Goal: Information Seeking & Learning: Learn about a topic

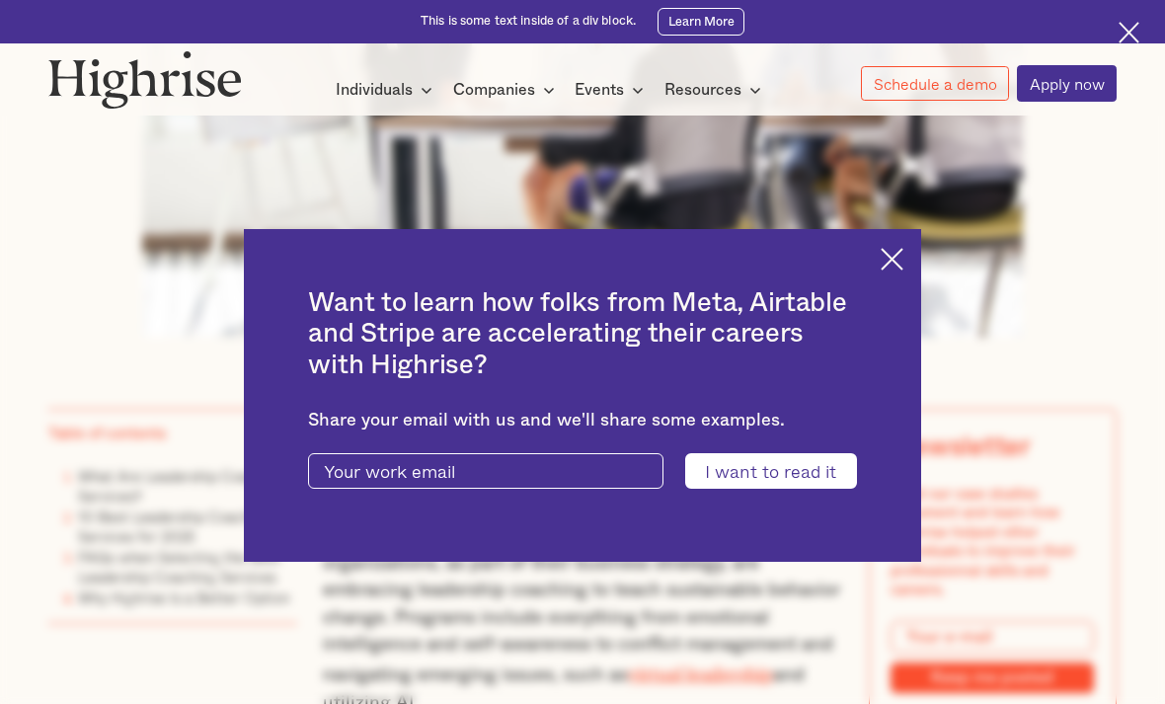
scroll to position [816, 0]
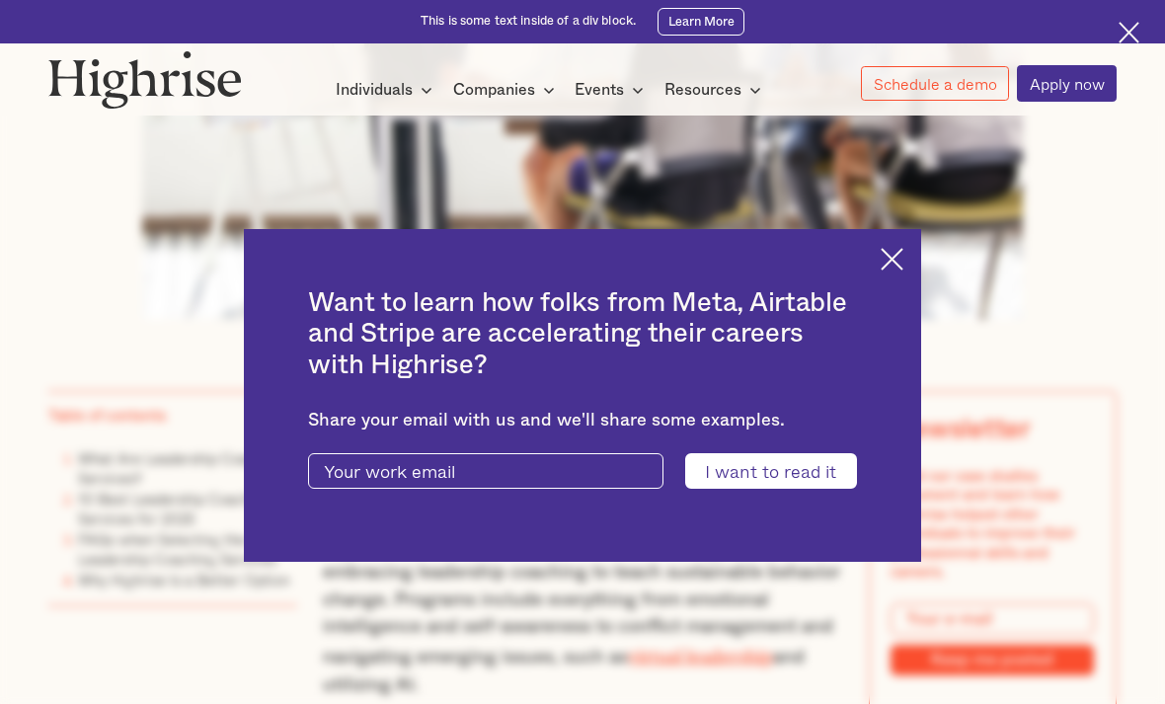
click at [890, 271] on img at bounding box center [892, 259] width 23 height 23
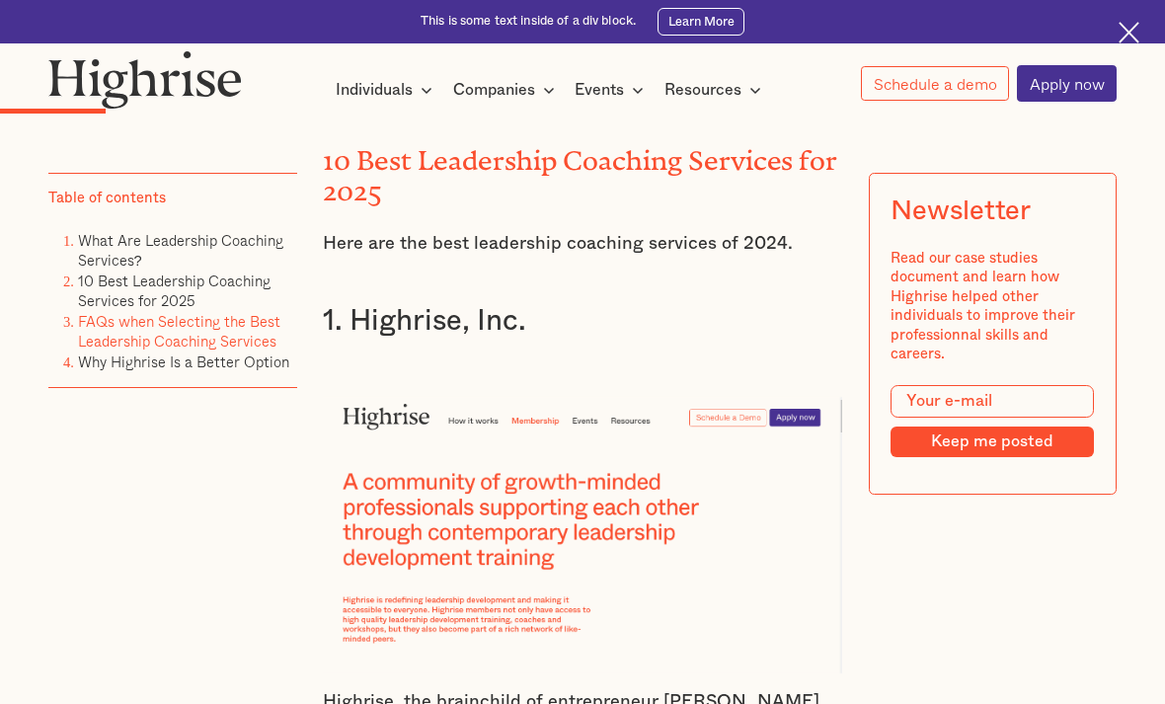
scroll to position [2434, 0]
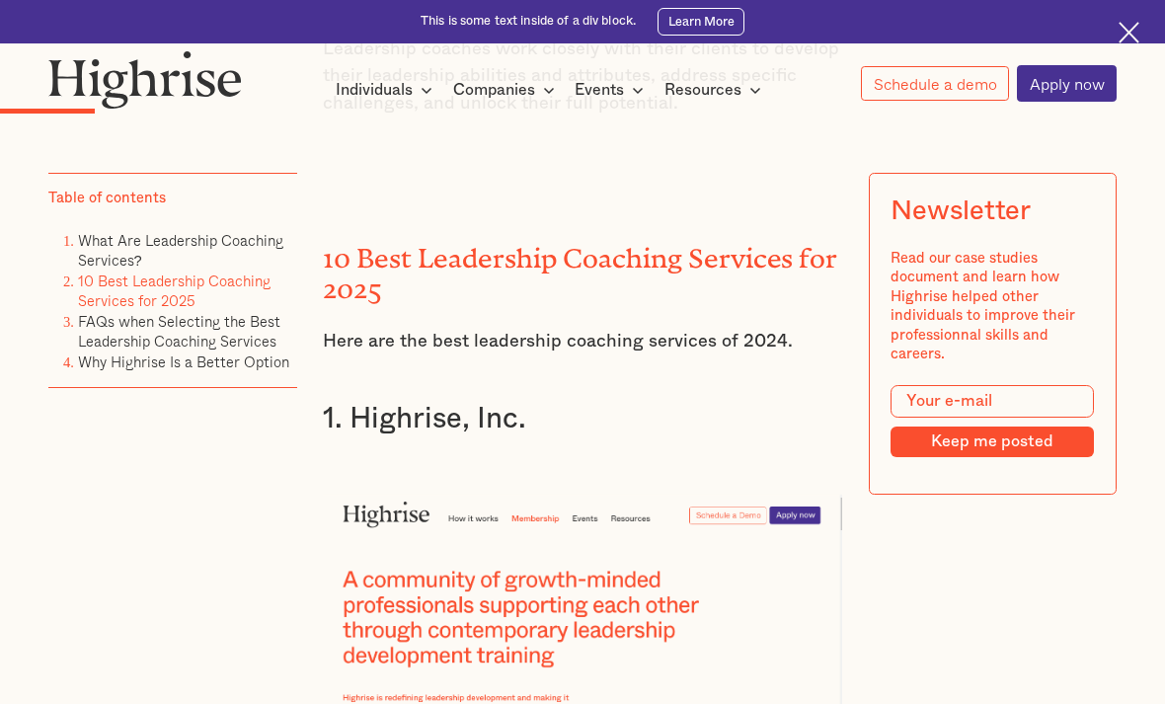
click at [464, 401] on h3 "1. Highrise, Inc." at bounding box center [582, 419] width 518 height 37
click at [391, 495] on img at bounding box center [582, 633] width 518 height 276
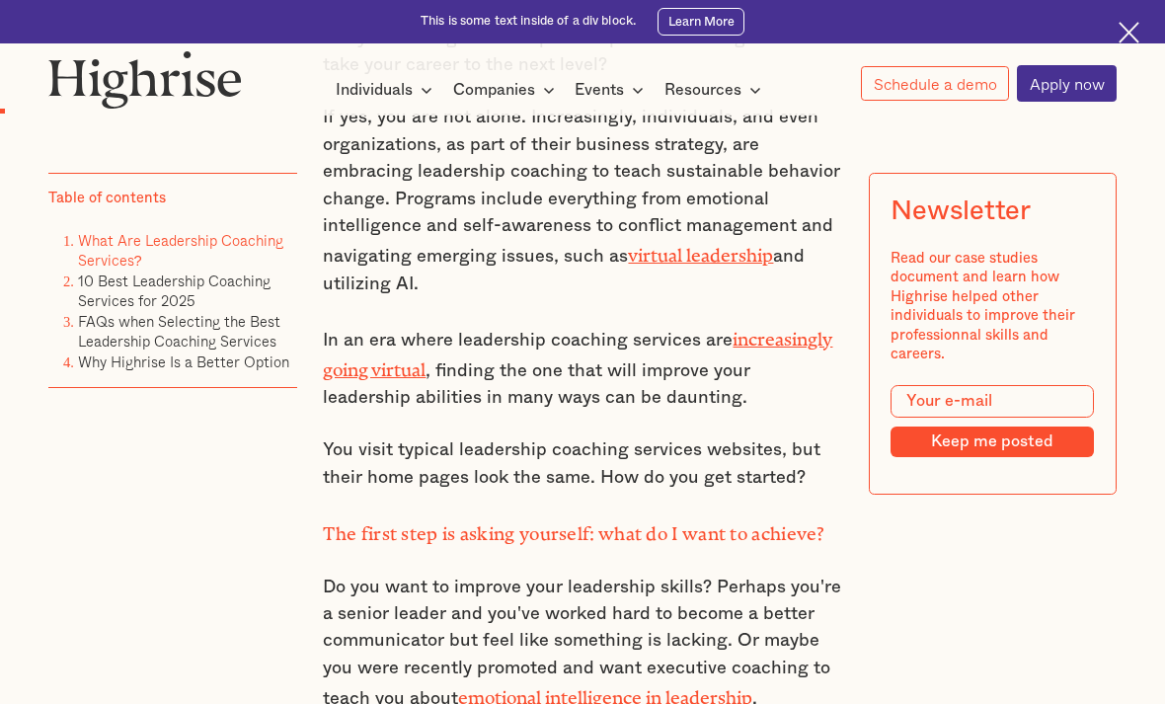
scroll to position [1213, 0]
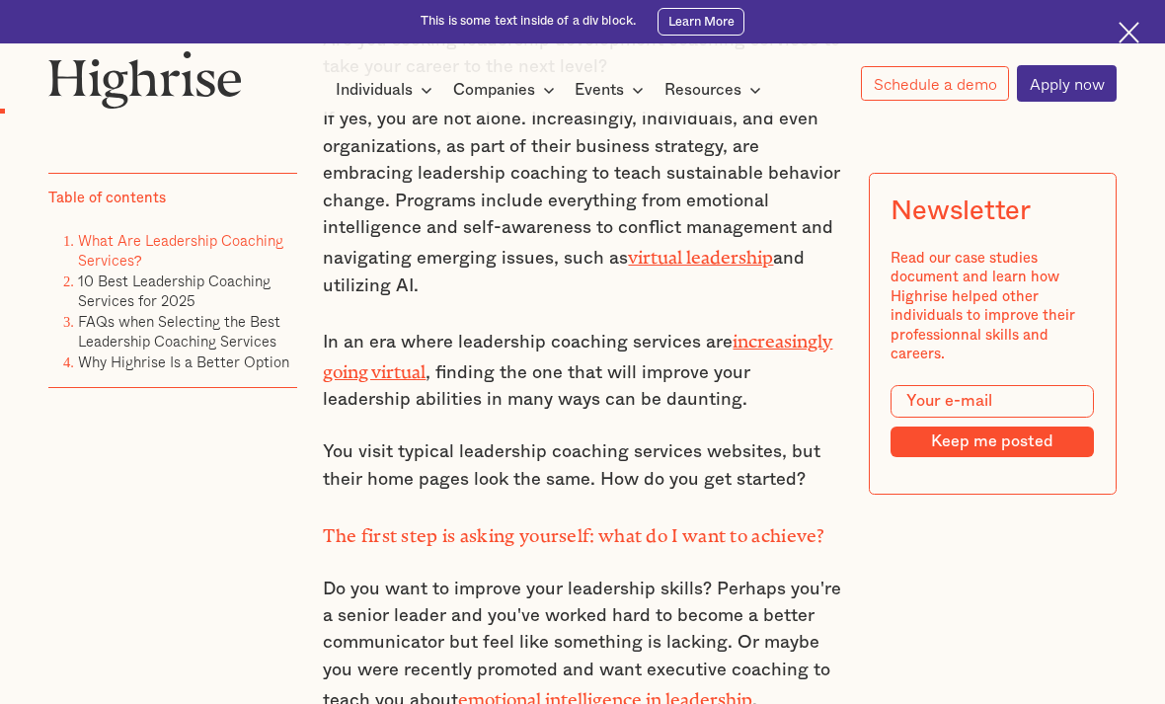
click at [223, 288] on link "10 Best Leadership Coaching Services for 2025" at bounding box center [174, 291] width 193 height 42
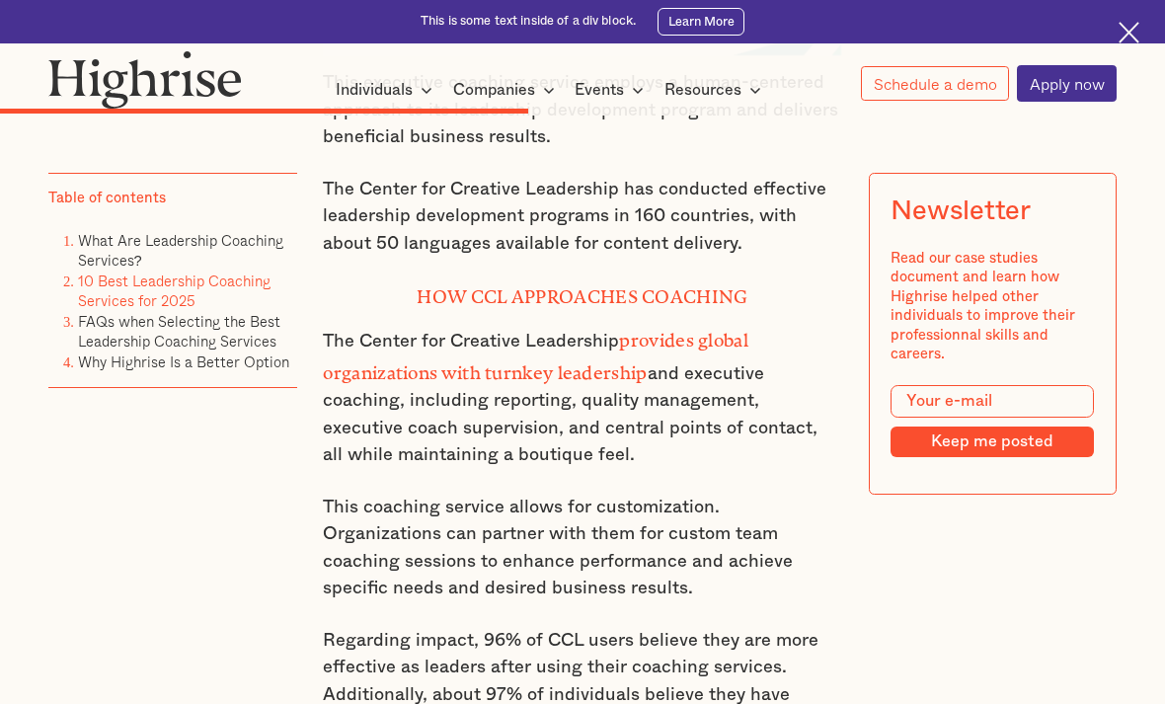
scroll to position [8278, 0]
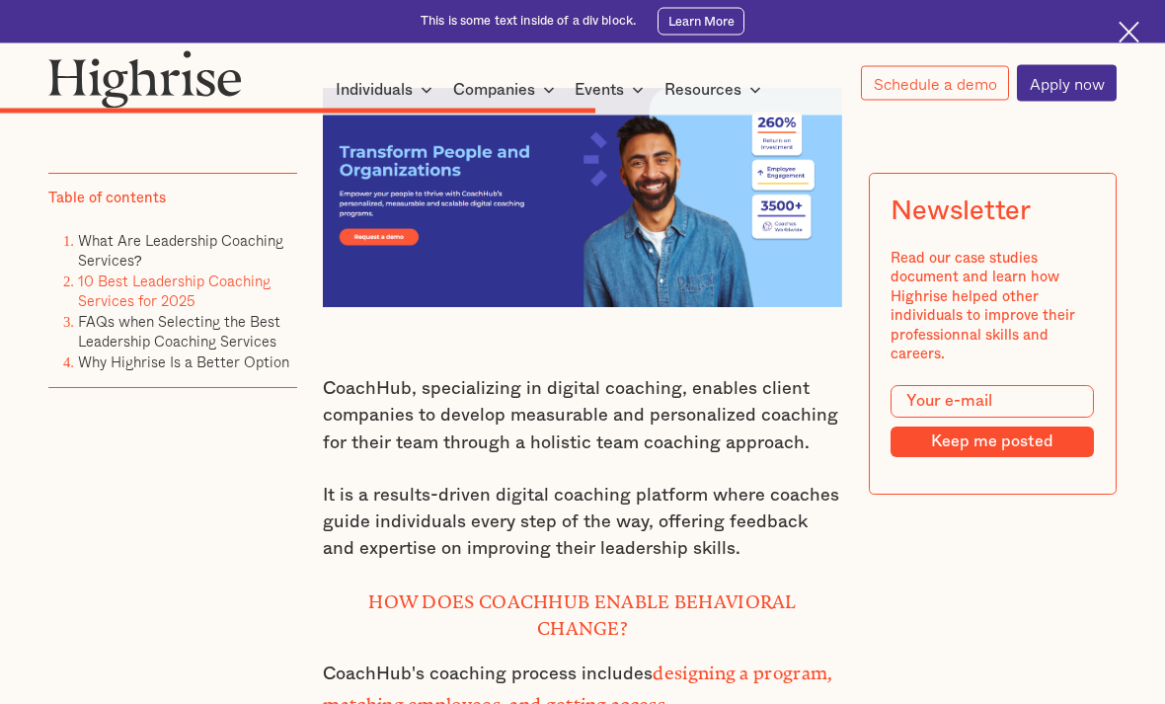
scroll to position [9203, 0]
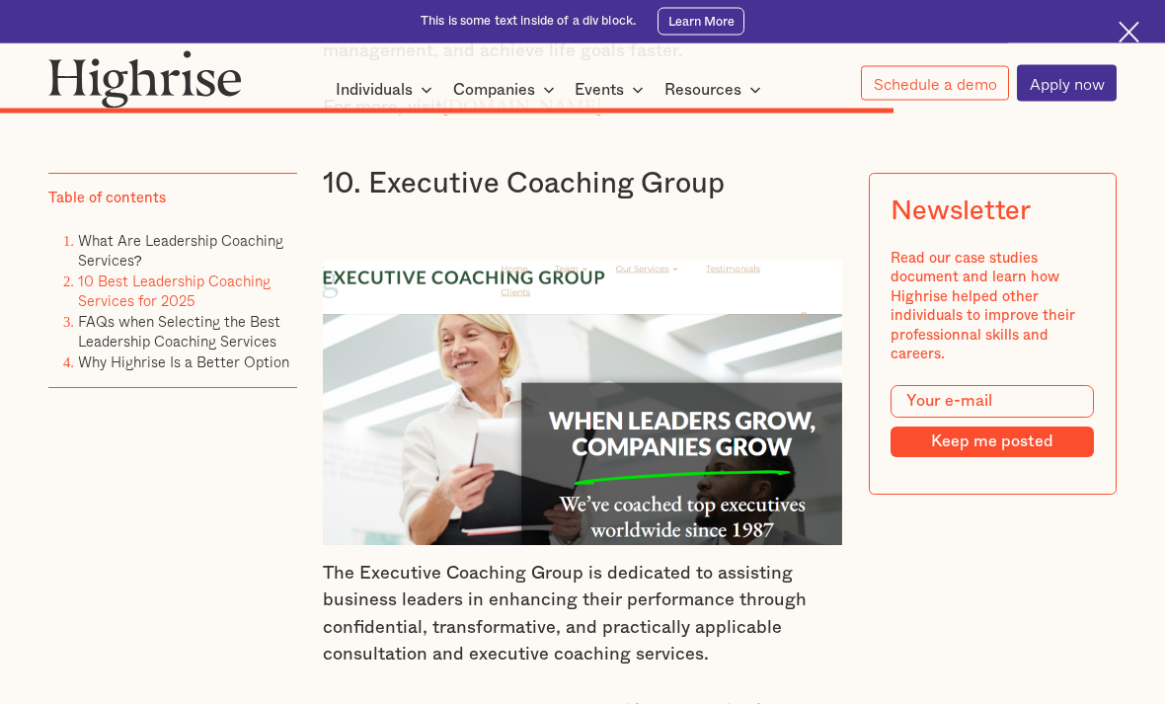
scroll to position [13204, 0]
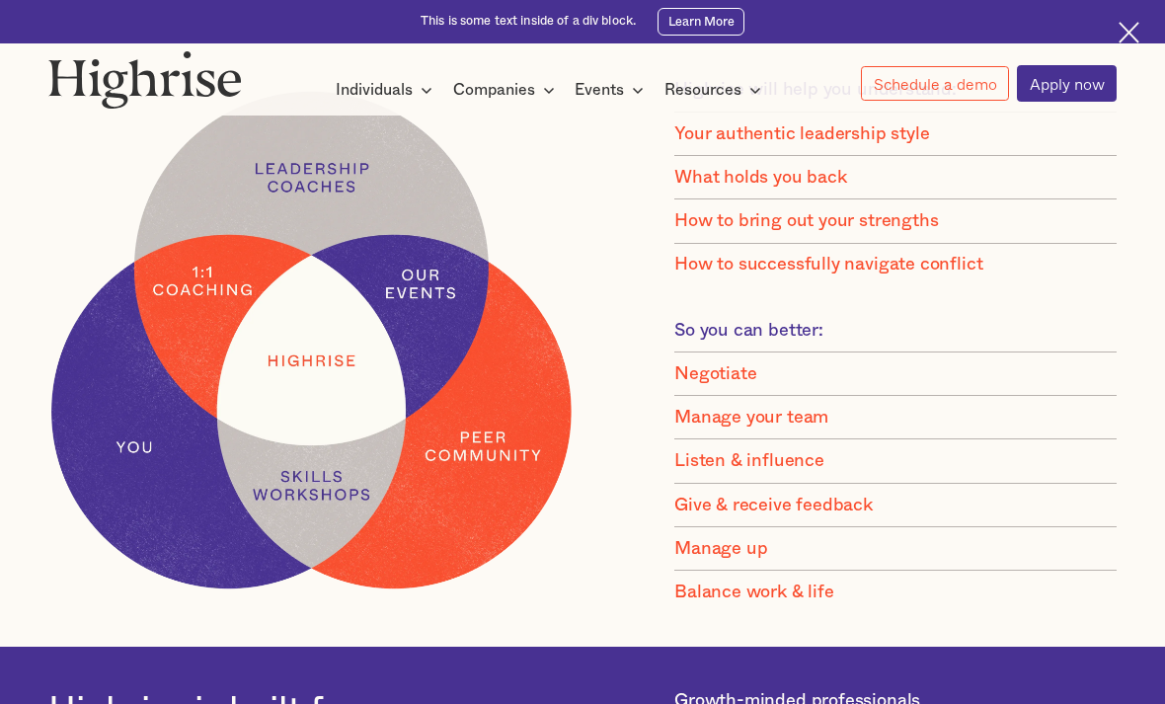
scroll to position [1295, 0]
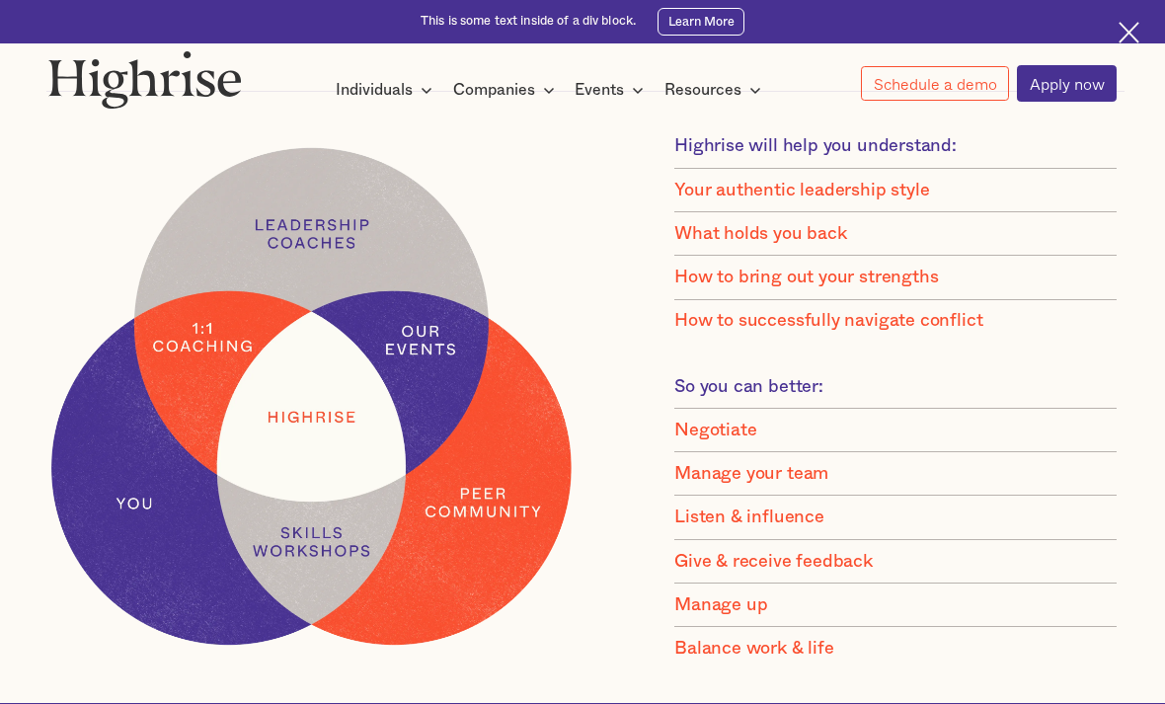
click at [734, 99] on div "Resources" at bounding box center [702, 90] width 77 height 24
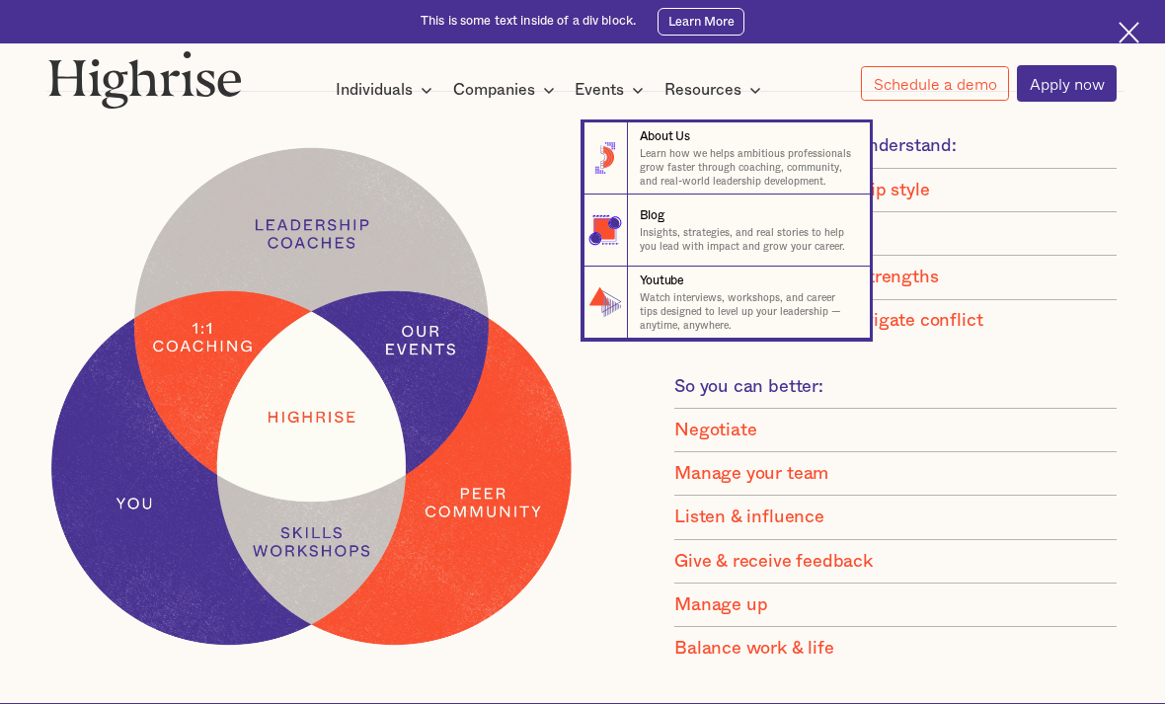
click at [1082, 236] on nav "8 About Us Learn how we helps ambitious professionals grow faster through coach…" at bounding box center [582, 216] width 1185 height 245
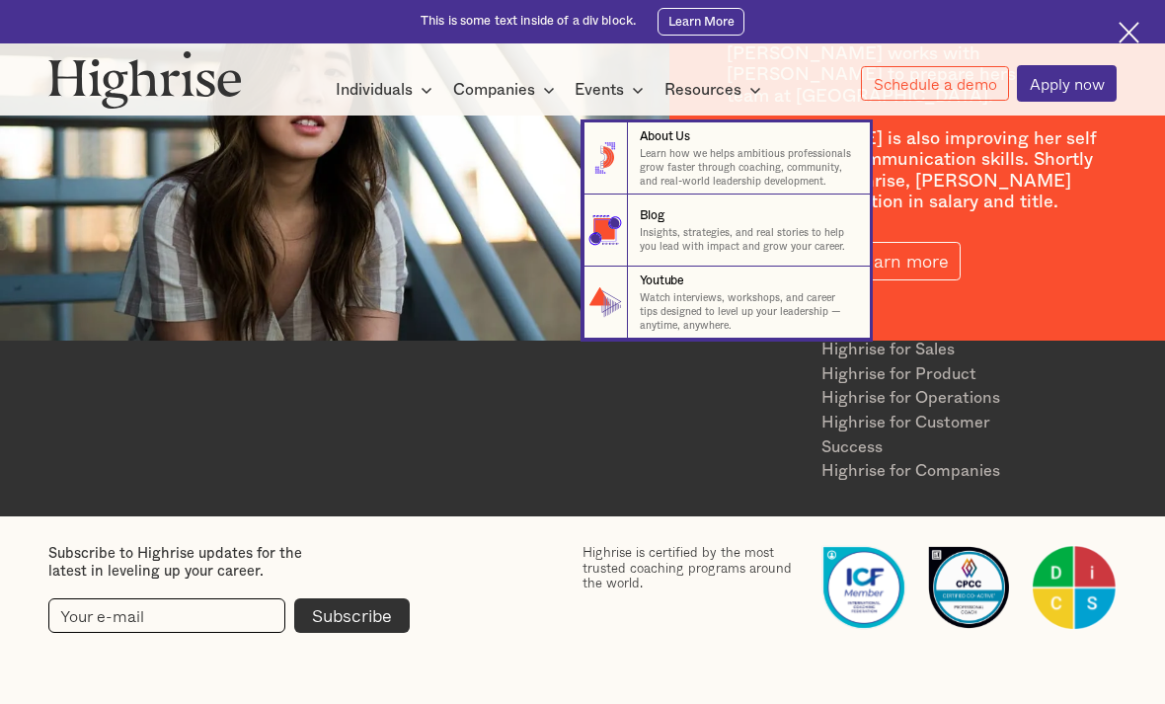
scroll to position [2466, 0]
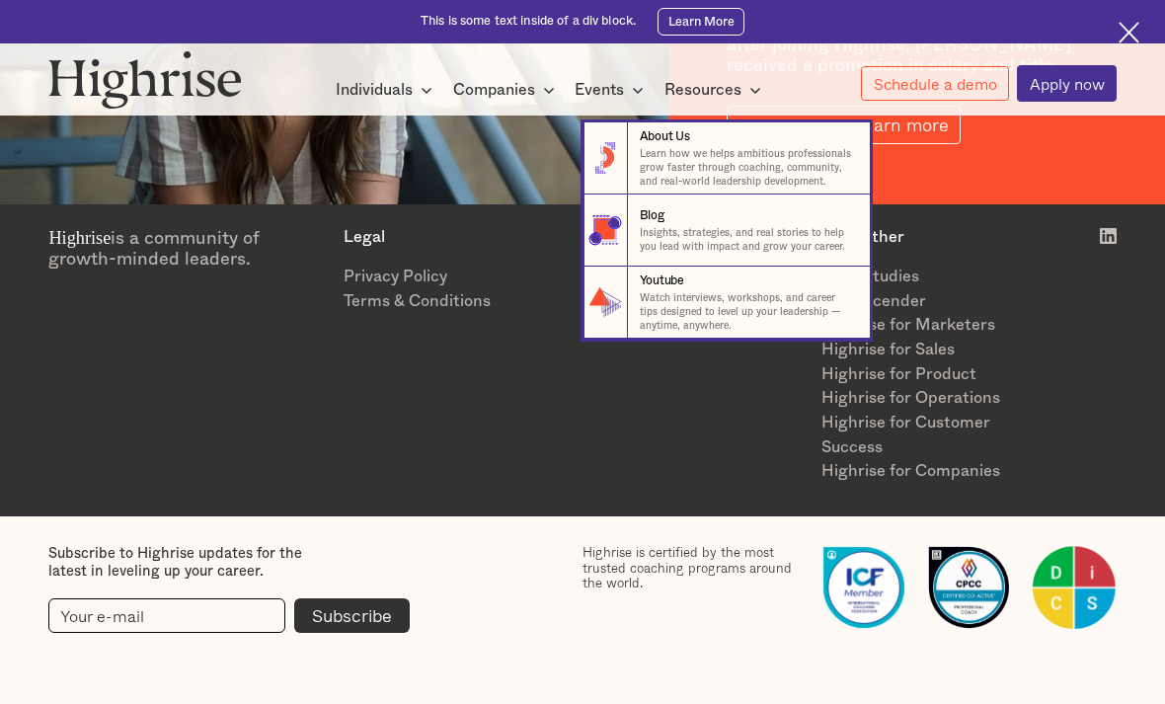
click at [1106, 439] on div "Highrise is a community of growth-minded leaders. Legal Privacy Policy Terms & …" at bounding box center [581, 356] width 1067 height 256
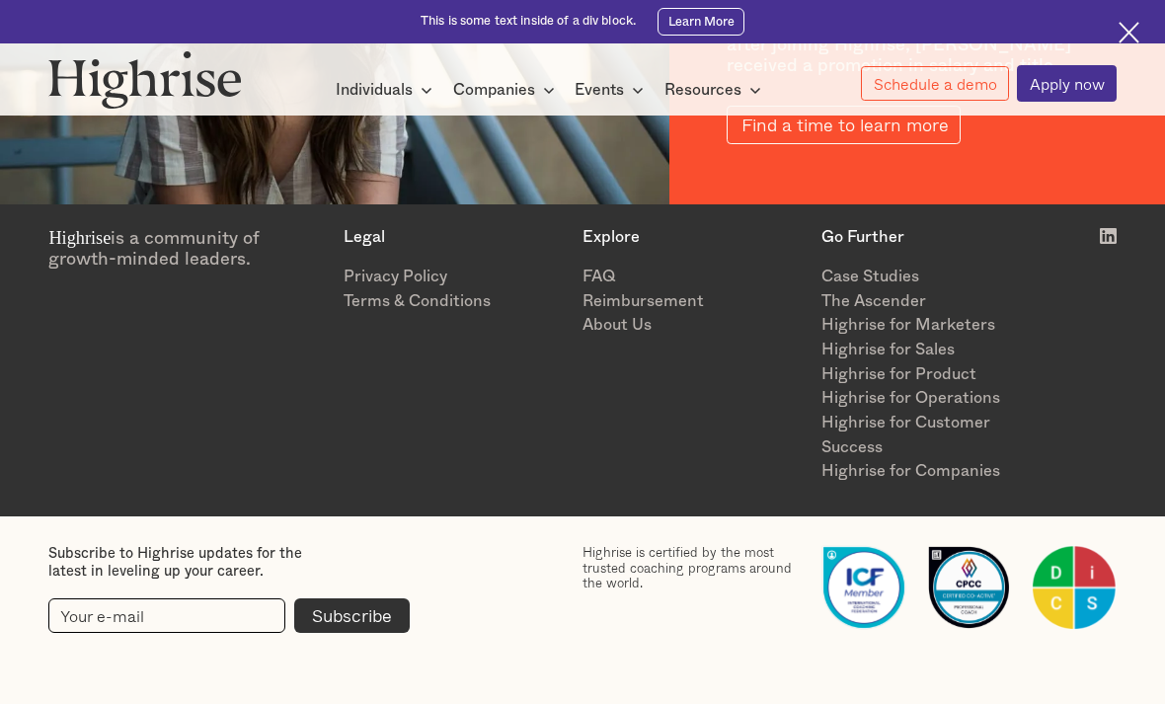
click at [381, 79] on div "Individuals" at bounding box center [374, 90] width 77 height 24
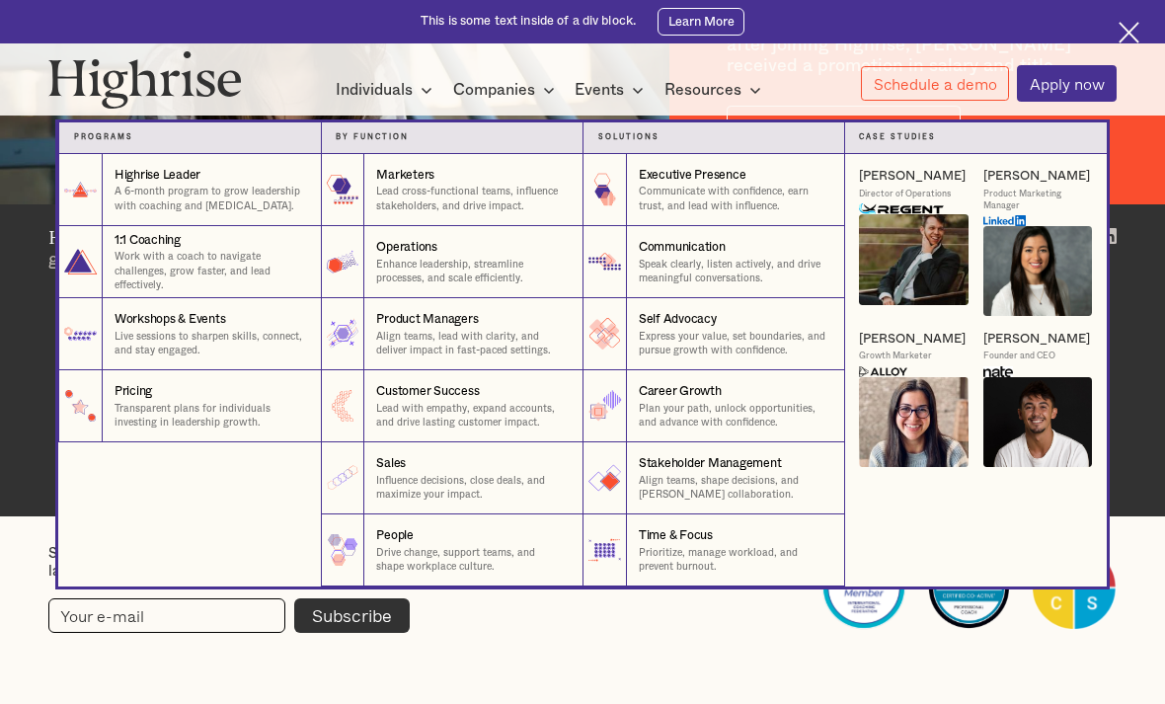
click at [1137, 331] on nav "Programs 1 Highrise Leader A 6-month program to grow leadership with coaching a…" at bounding box center [582, 340] width 1185 height 493
click at [1155, 124] on nav "Programs 1 Highrise Leader A 6-month program to grow leadership with coaching a…" at bounding box center [582, 340] width 1185 height 493
click at [1119, 384] on nav "Programs 1 Highrise Leader A 6-month program to grow leadership with coaching a…" at bounding box center [582, 340] width 1185 height 493
click at [1132, 31] on img at bounding box center [1130, 33] width 22 height 22
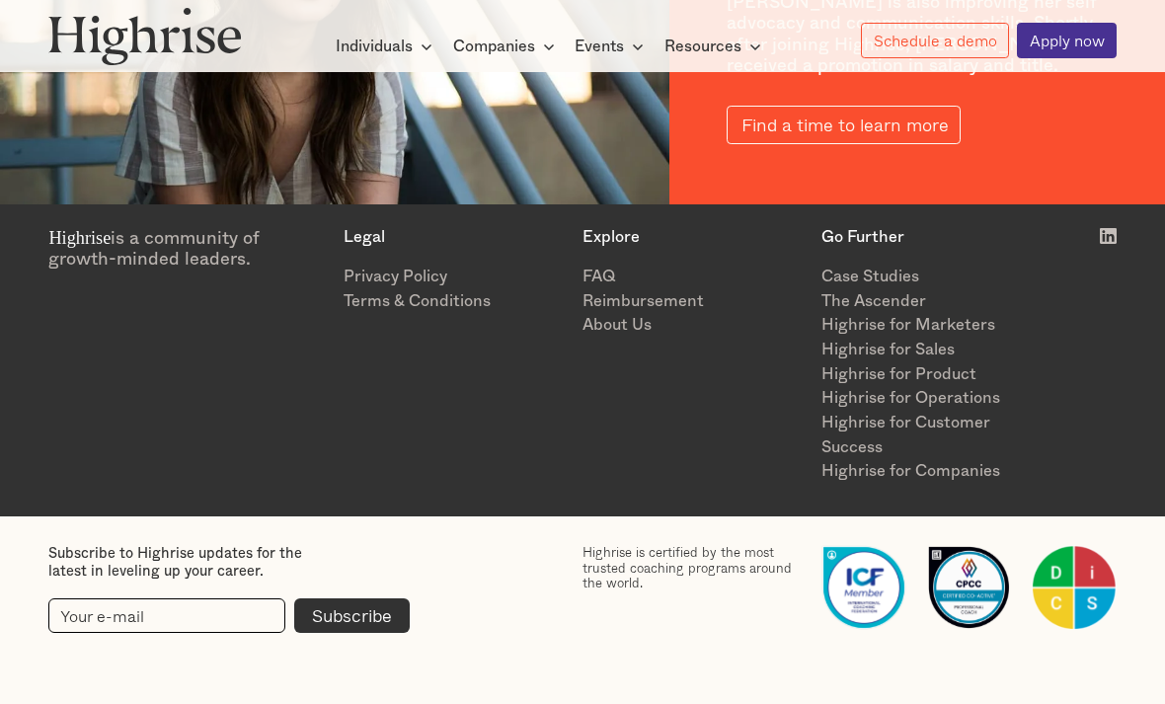
click at [653, 338] on link "About Us" at bounding box center [693, 325] width 221 height 25
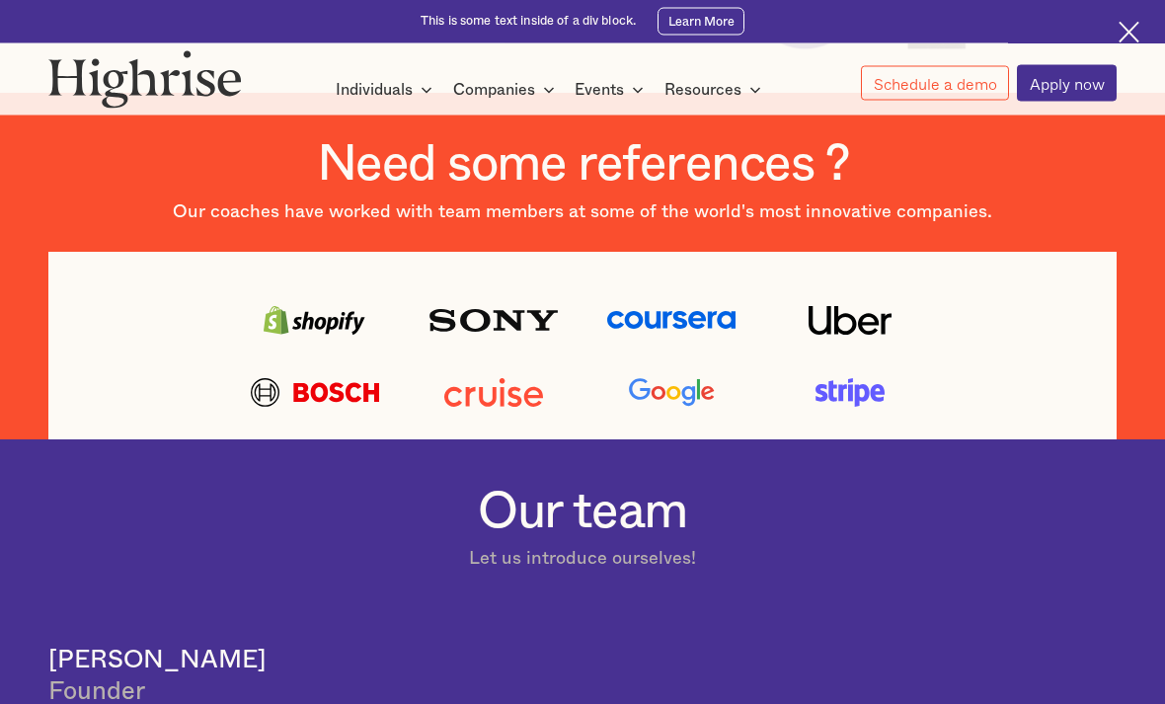
scroll to position [466, 0]
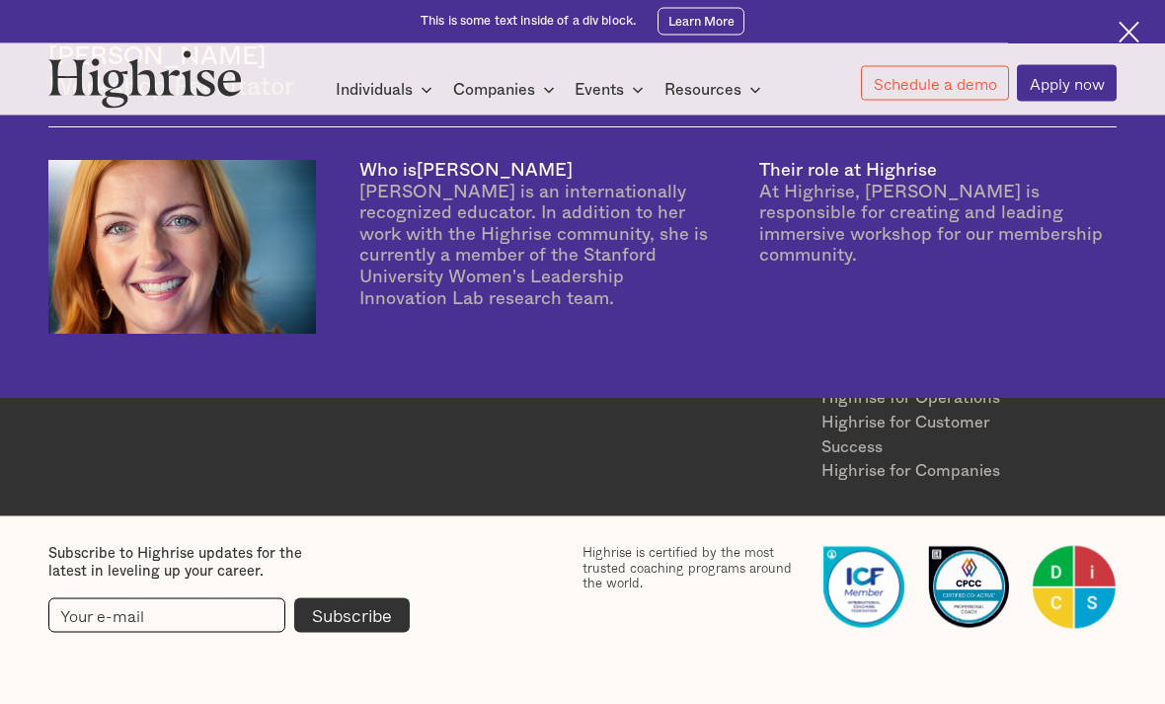
scroll to position [3734, 0]
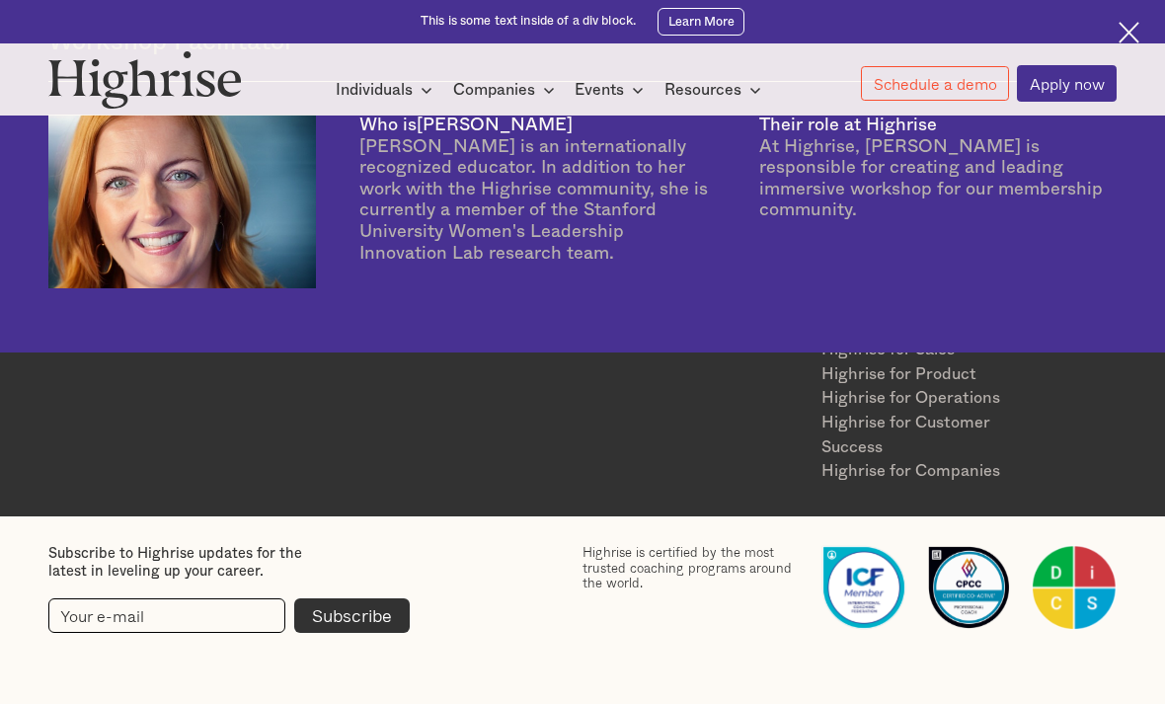
click at [630, 338] on link "About Us" at bounding box center [693, 325] width 221 height 25
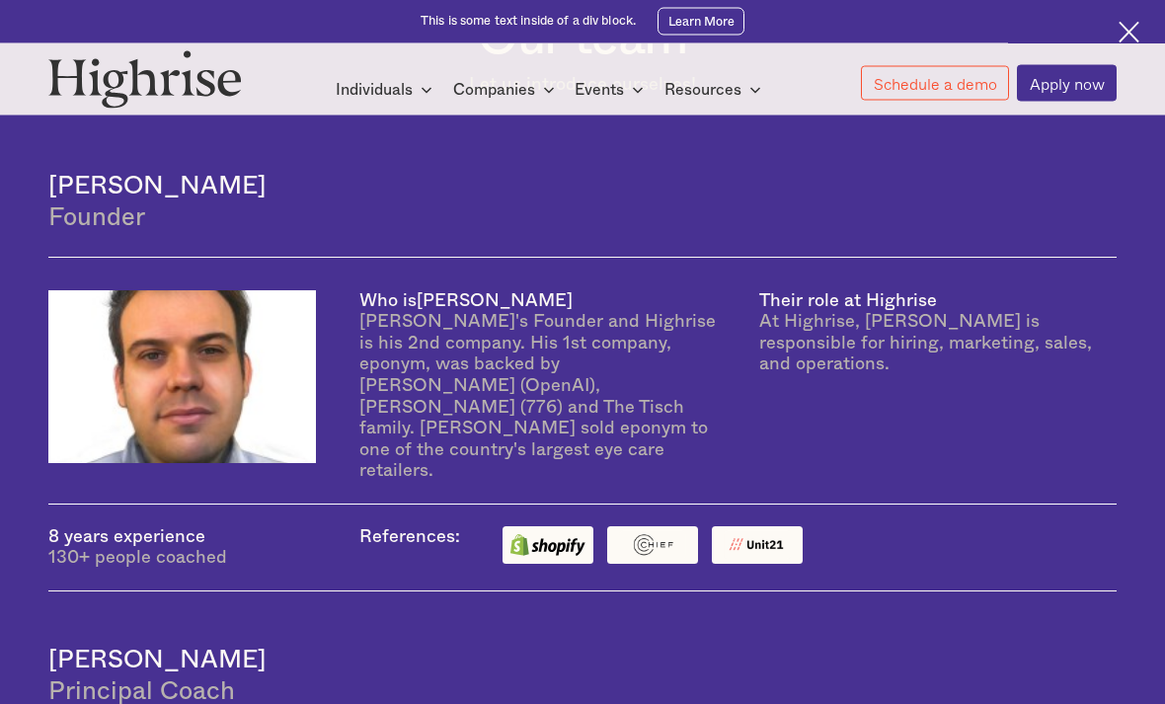
scroll to position [978, 0]
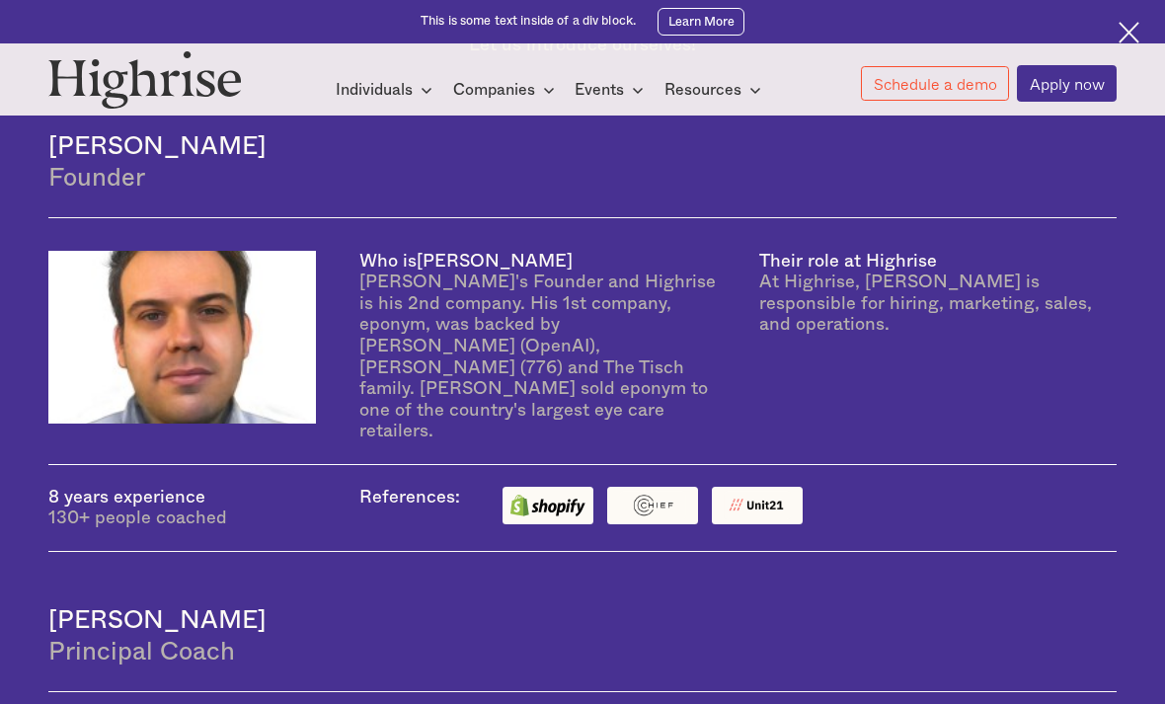
click at [1128, 33] on img at bounding box center [1130, 33] width 22 height 22
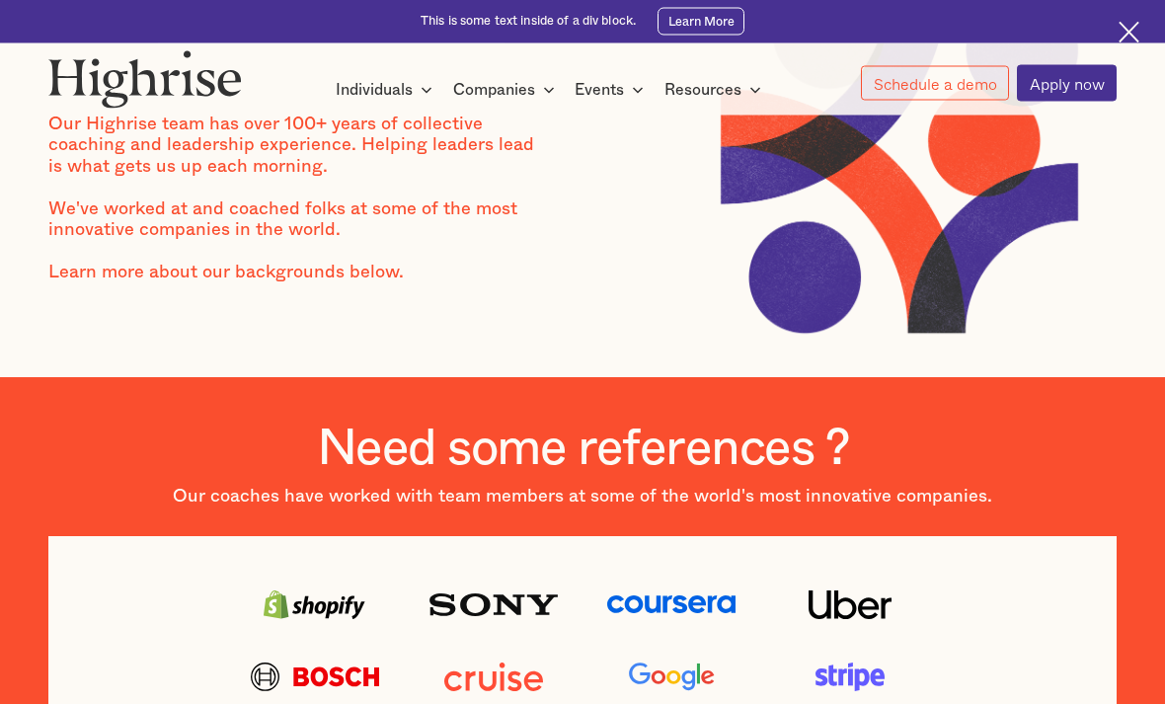
scroll to position [0, 0]
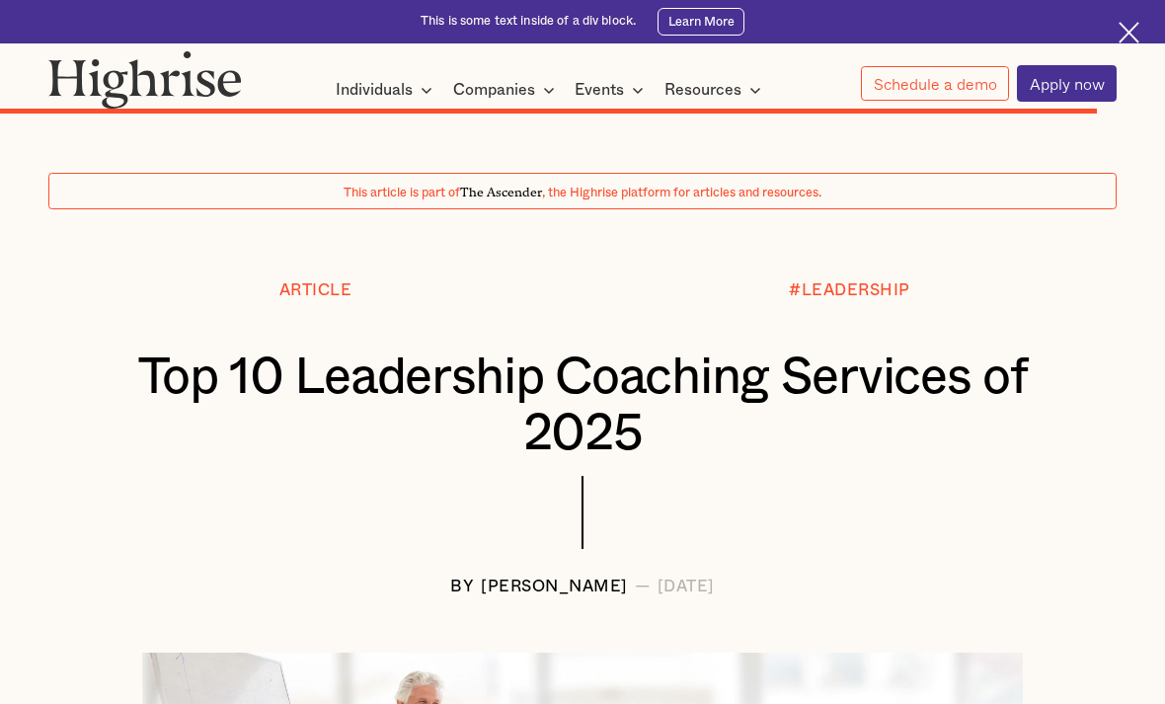
scroll to position [13267, 0]
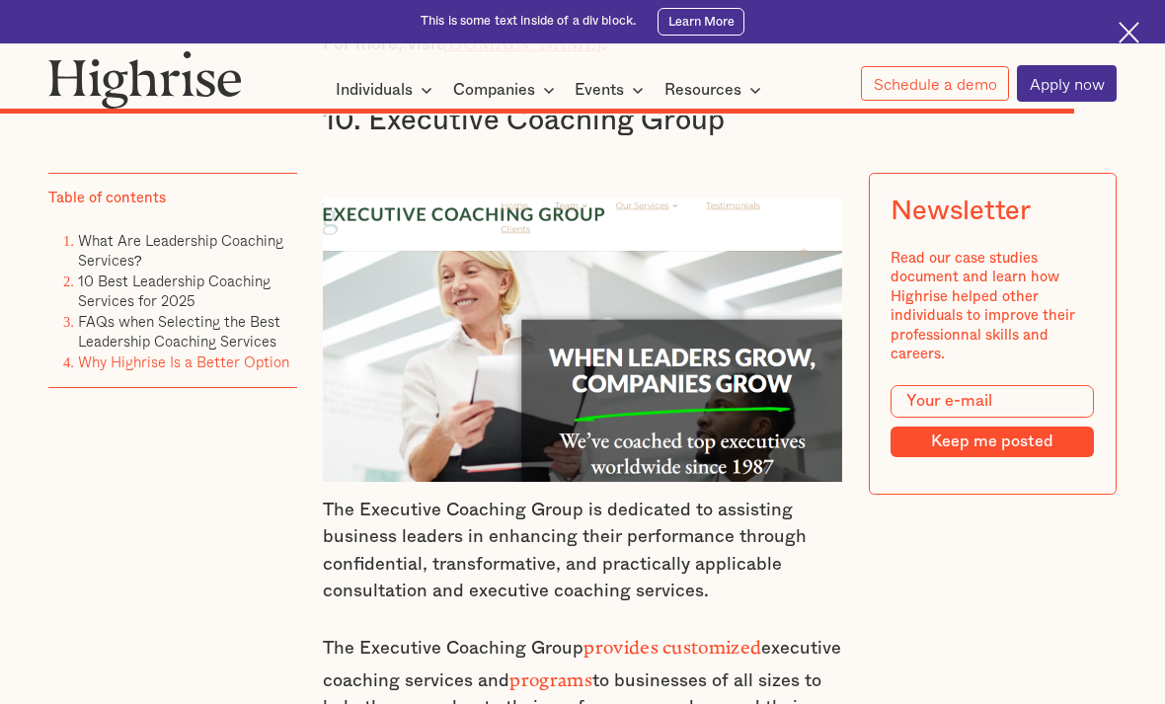
click at [299, 2] on div "This is some text inside of a div block. Learn More" at bounding box center [582, 21] width 1165 height 43
